Goal: Information Seeking & Learning: Find specific page/section

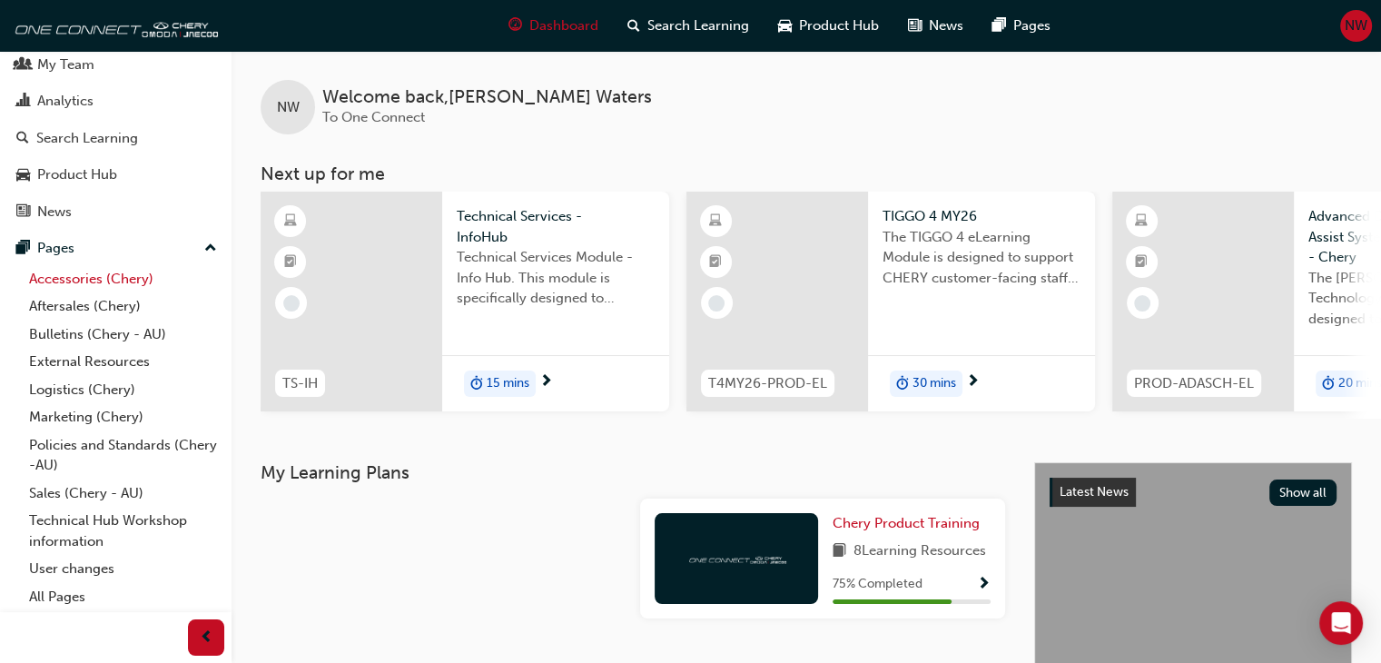
click at [56, 280] on link "Accessories (Chery)" at bounding box center [123, 279] width 202 height 28
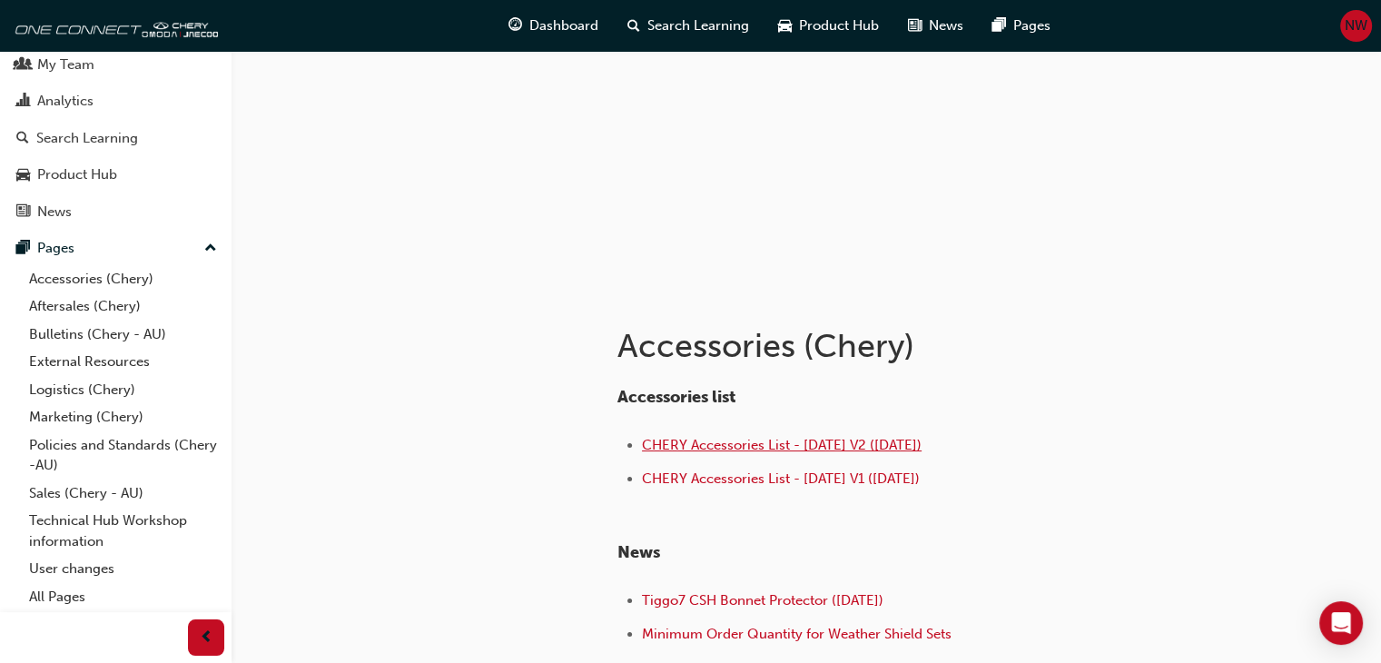
scroll to position [285, 0]
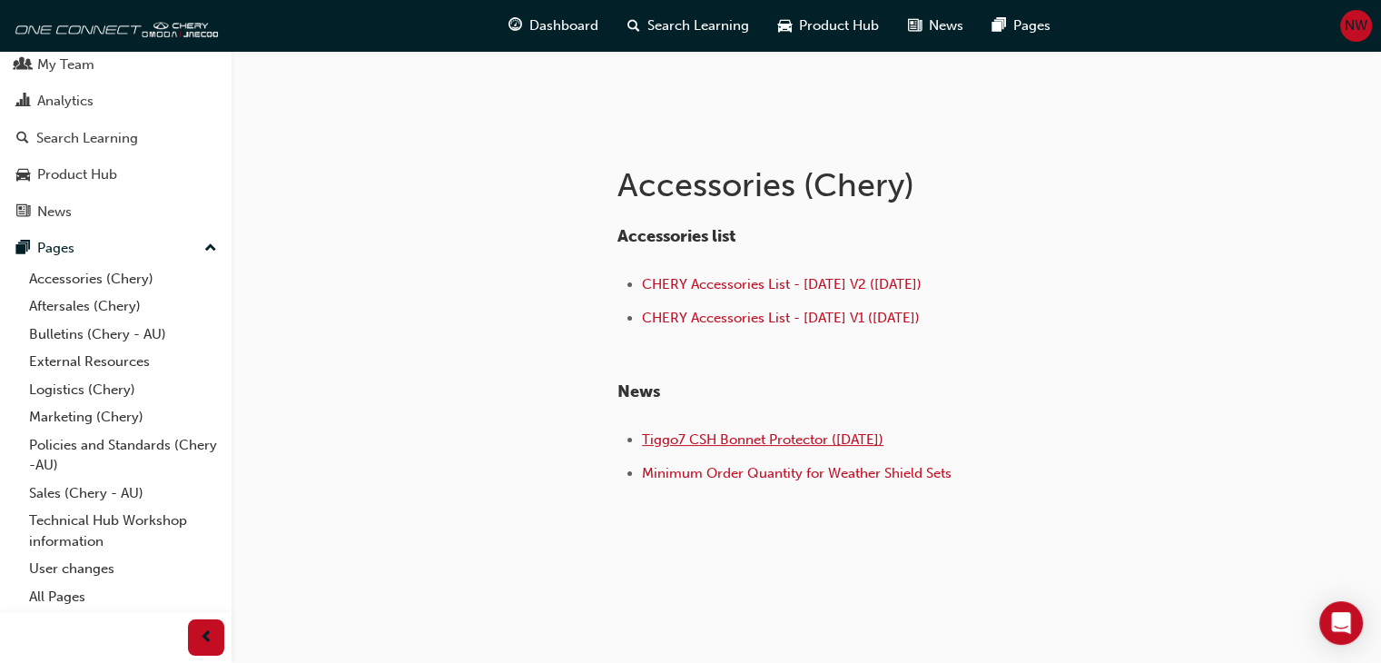
click at [723, 443] on span "Tiggo7 CSH Bonnet Protector ([DATE])" at bounding box center [762, 439] width 241 height 16
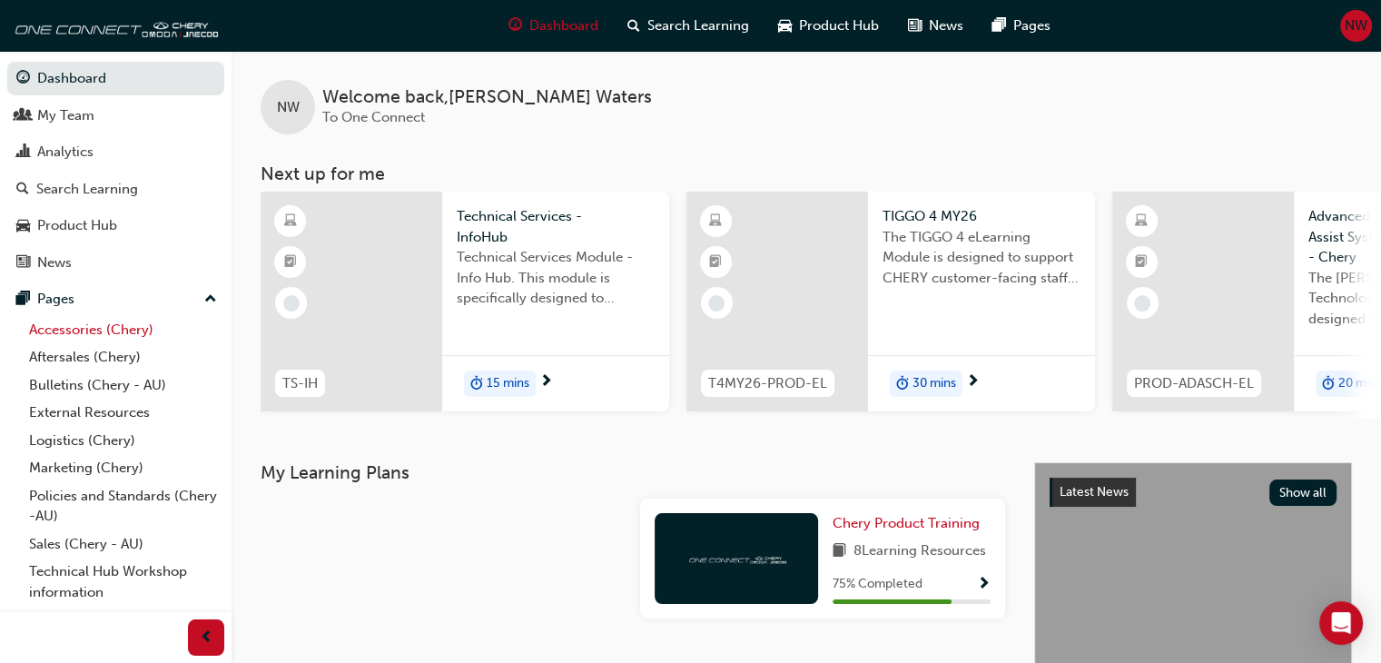
click at [73, 333] on link "Accessories (Chery)" at bounding box center [123, 330] width 202 height 28
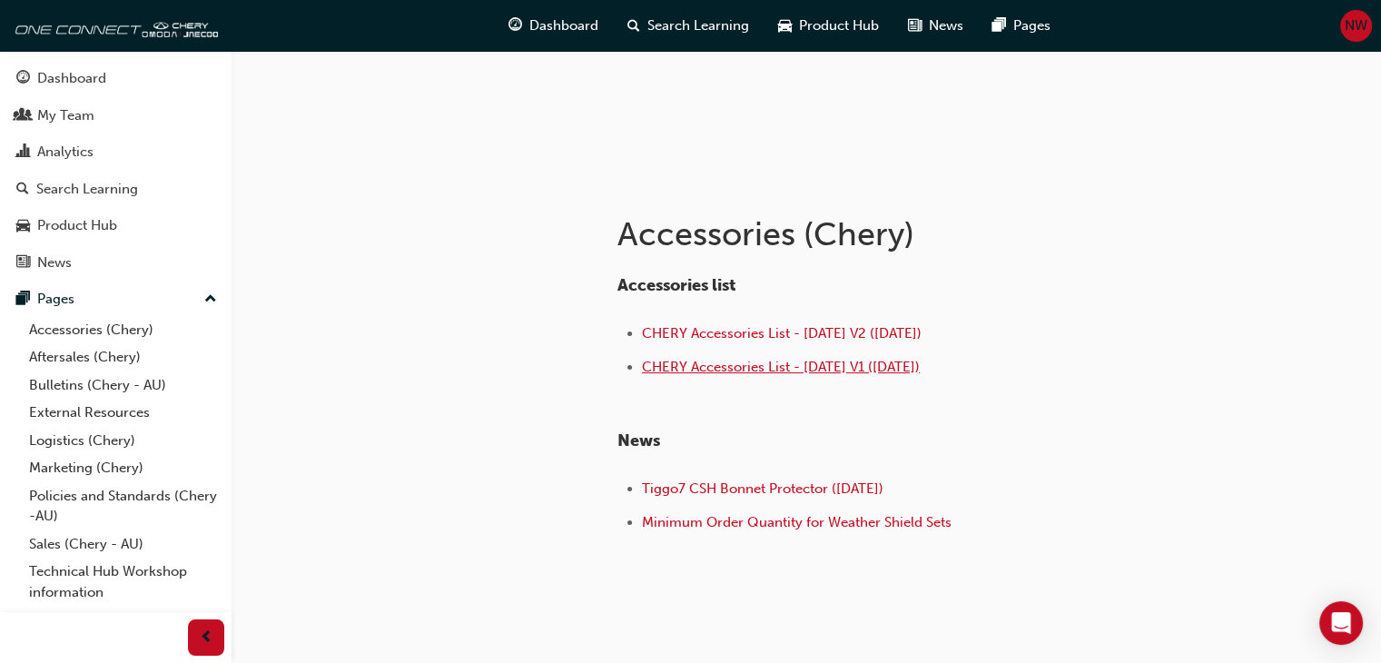
scroll to position [272, 0]
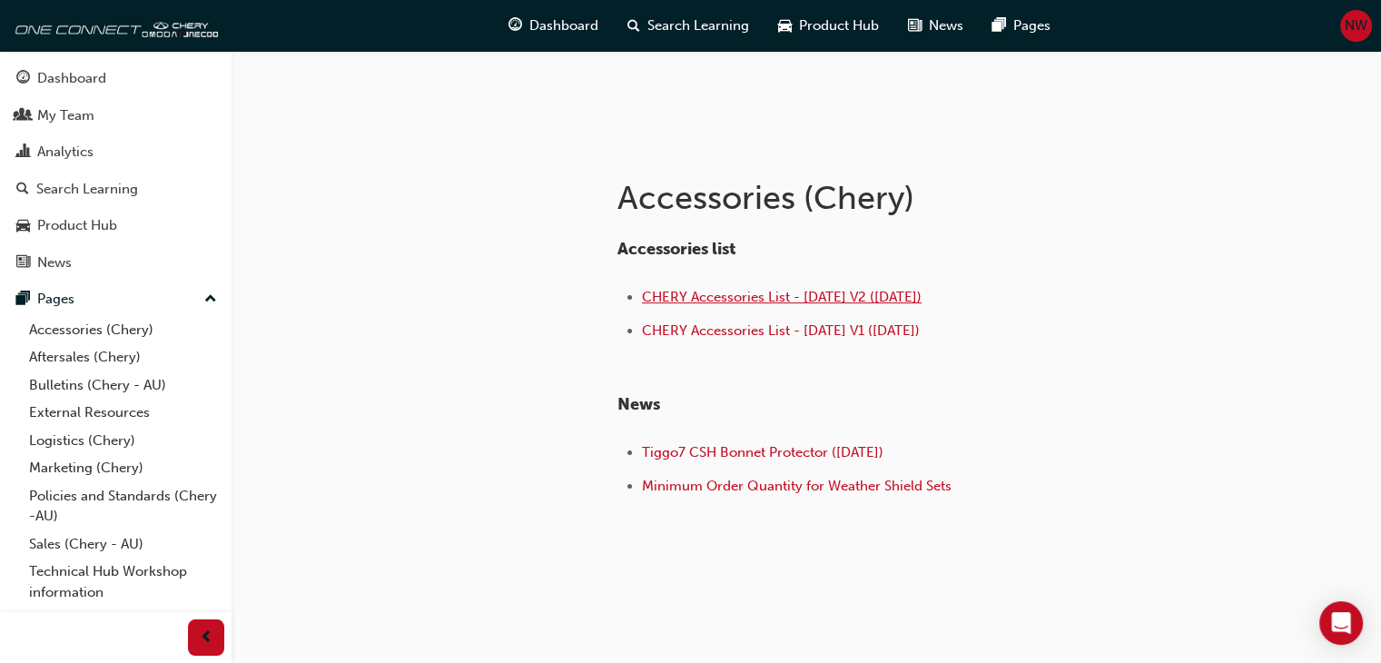
click at [705, 300] on span "CHERY Accessories List - [DATE] V2 ([DATE])" at bounding box center [782, 297] width 280 height 16
